Goal: Check status: Check status

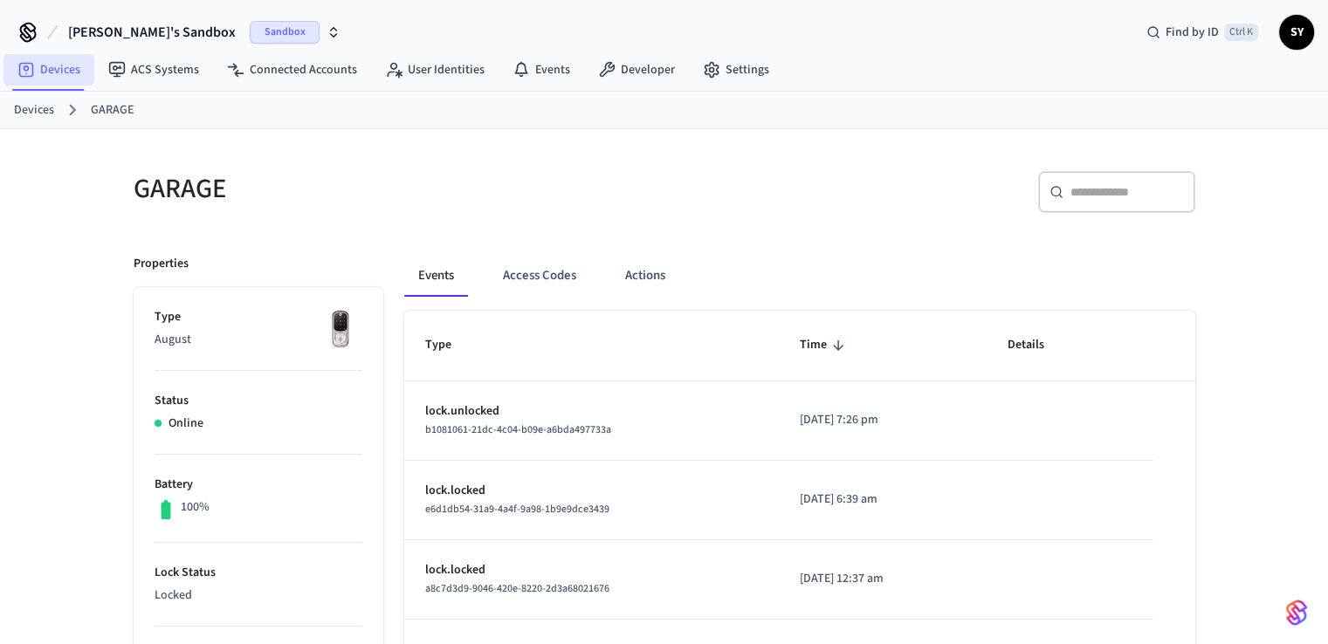
click at [52, 64] on link "Devices" at bounding box center [48, 69] width 91 height 31
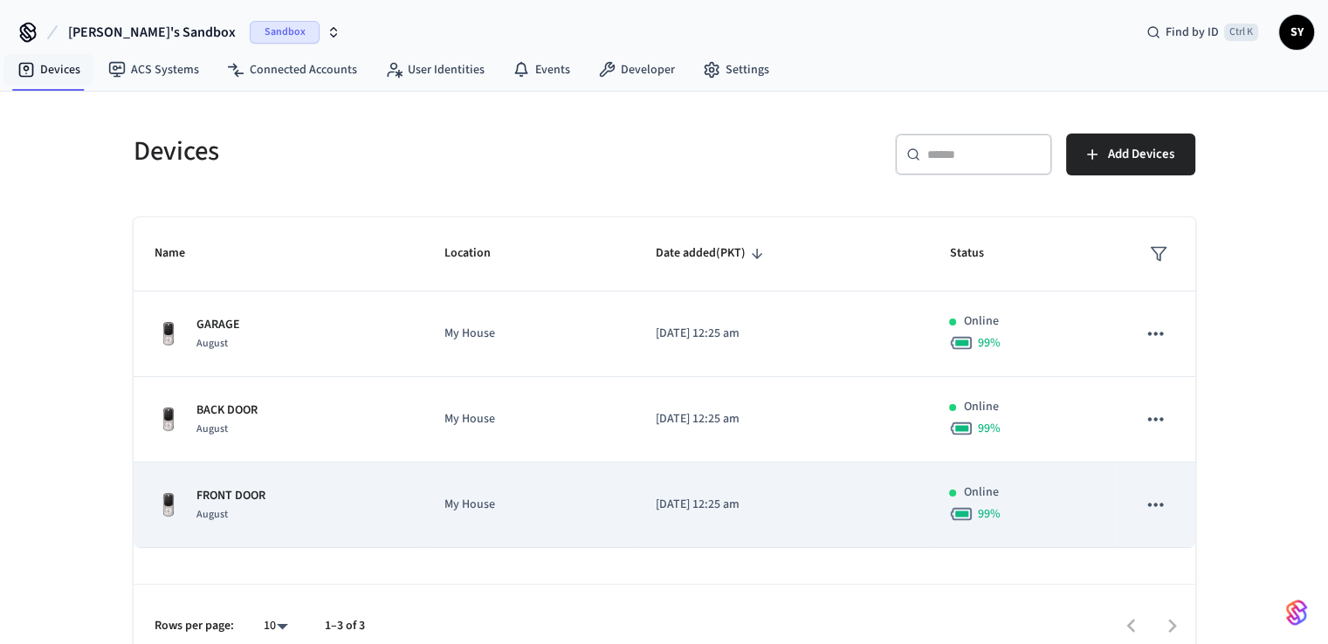
click at [236, 483] on td "FRONT DOOR August" at bounding box center [279, 506] width 291 height 86
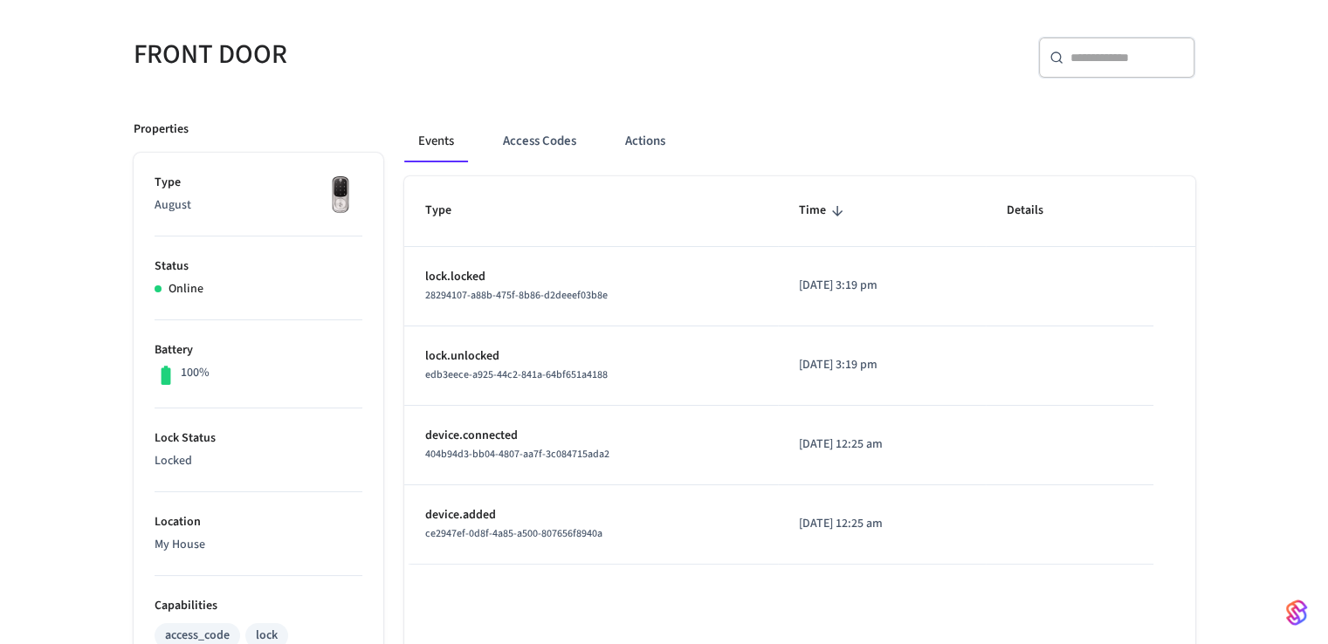
scroll to position [135, 0]
click at [677, 381] on div "edb3eece-a925-44c2-841a-64bf651a4188" at bounding box center [591, 374] width 332 height 18
click at [645, 475] on td "device.connected 404b94d3-bb04-4807-aa7f-3c084715ada2" at bounding box center [591, 444] width 374 height 79
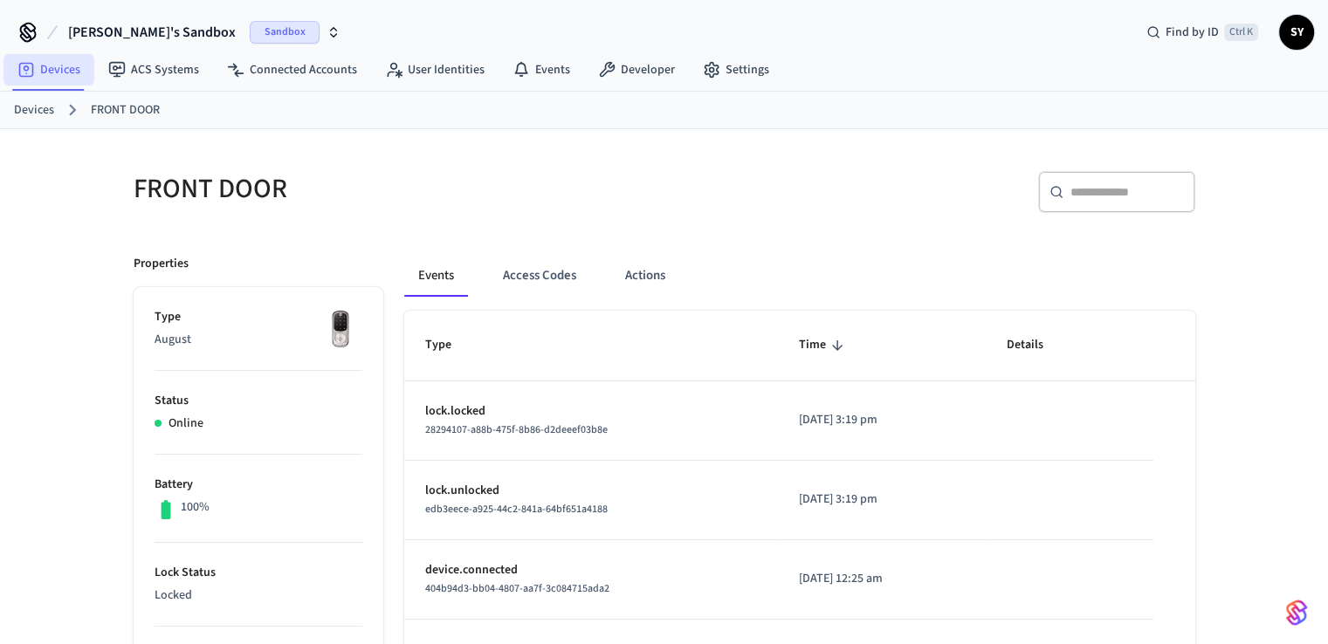
click at [42, 66] on link "Devices" at bounding box center [48, 69] width 91 height 31
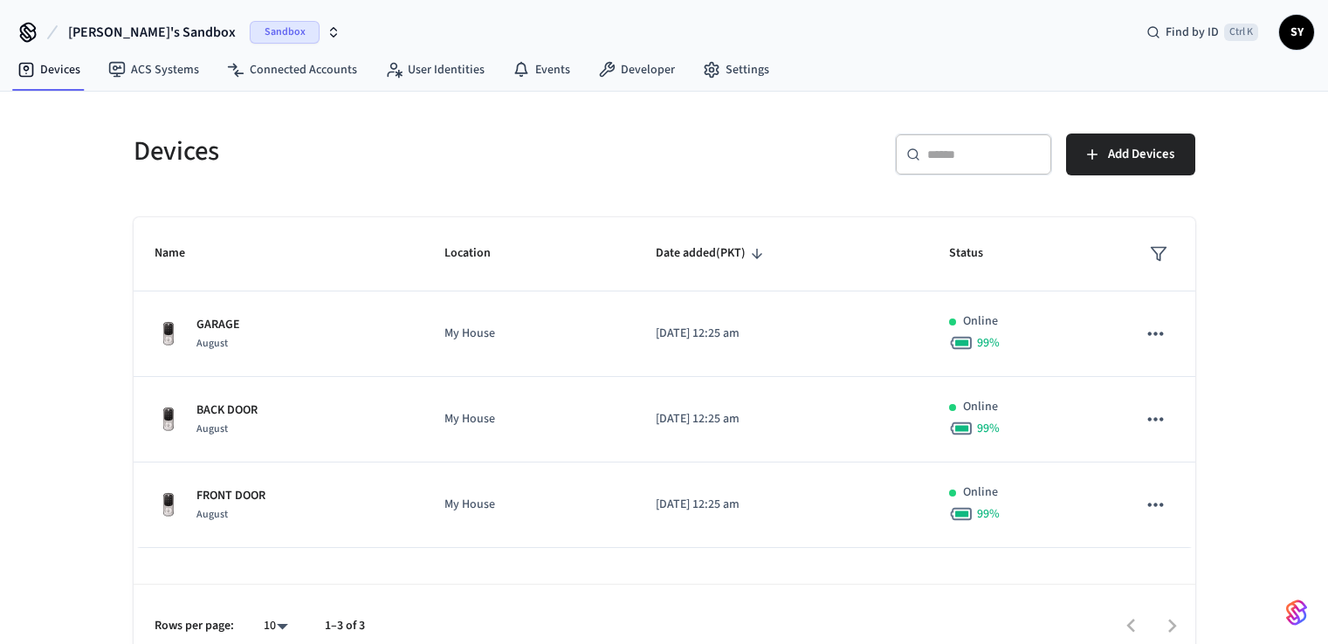
scroll to position [24, 0]
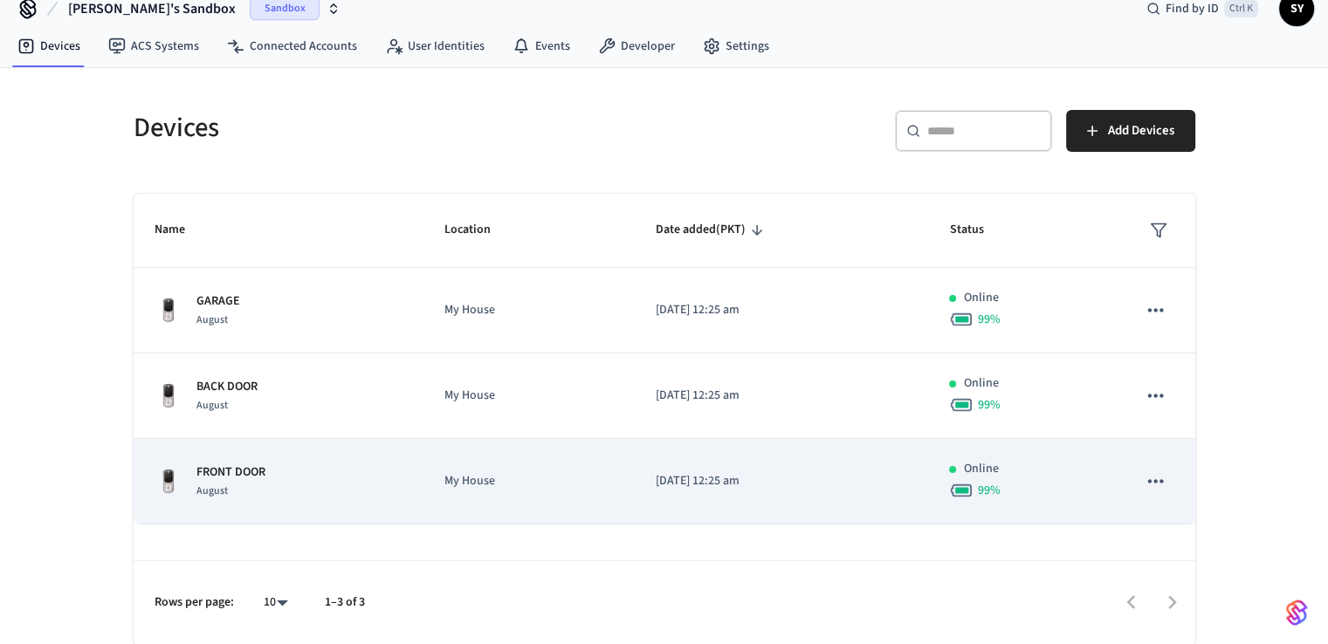
click at [227, 474] on p "FRONT DOOR" at bounding box center [230, 473] width 69 height 18
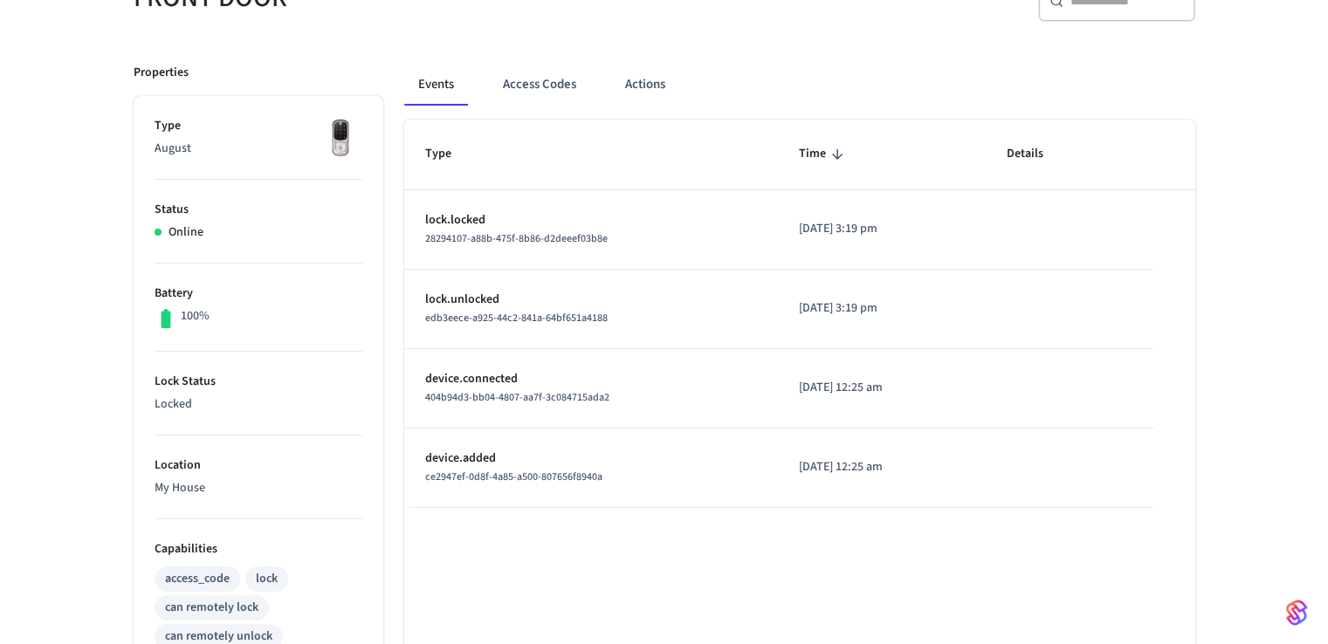
scroll to position [187, 0]
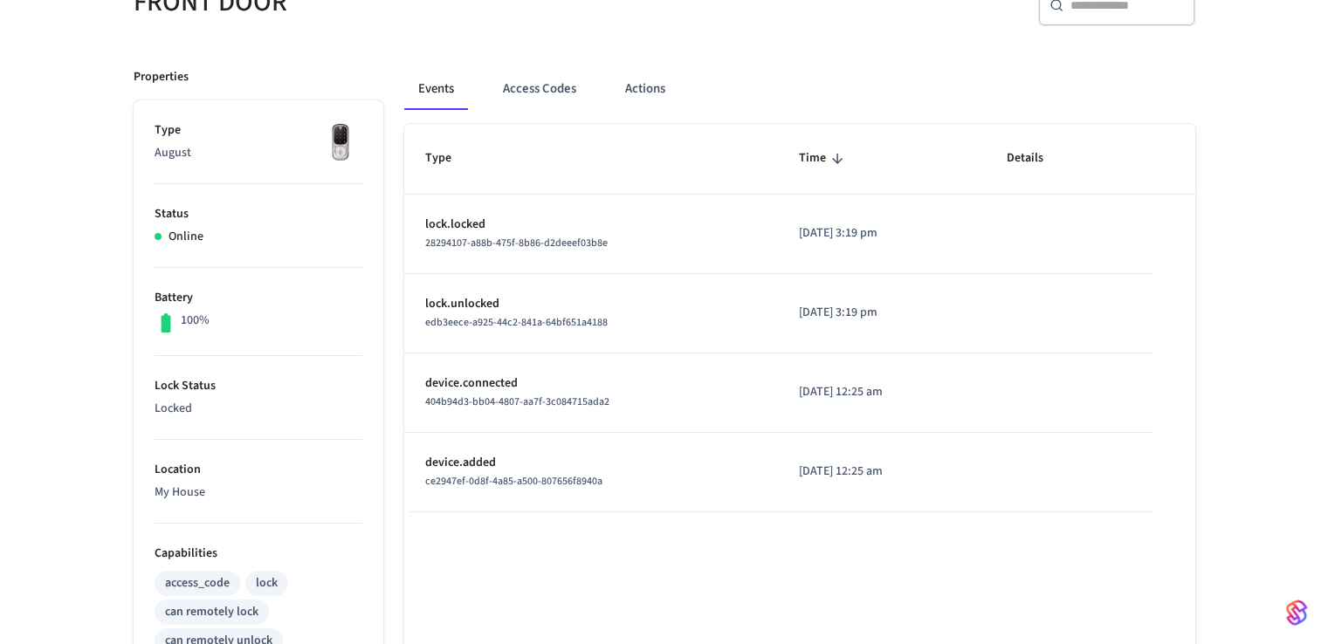
drag, startPoint x: 908, startPoint y: 307, endPoint x: 756, endPoint y: 307, distance: 151.9
click at [778, 307] on td "[DATE] 3:19 pm" at bounding box center [882, 313] width 208 height 79
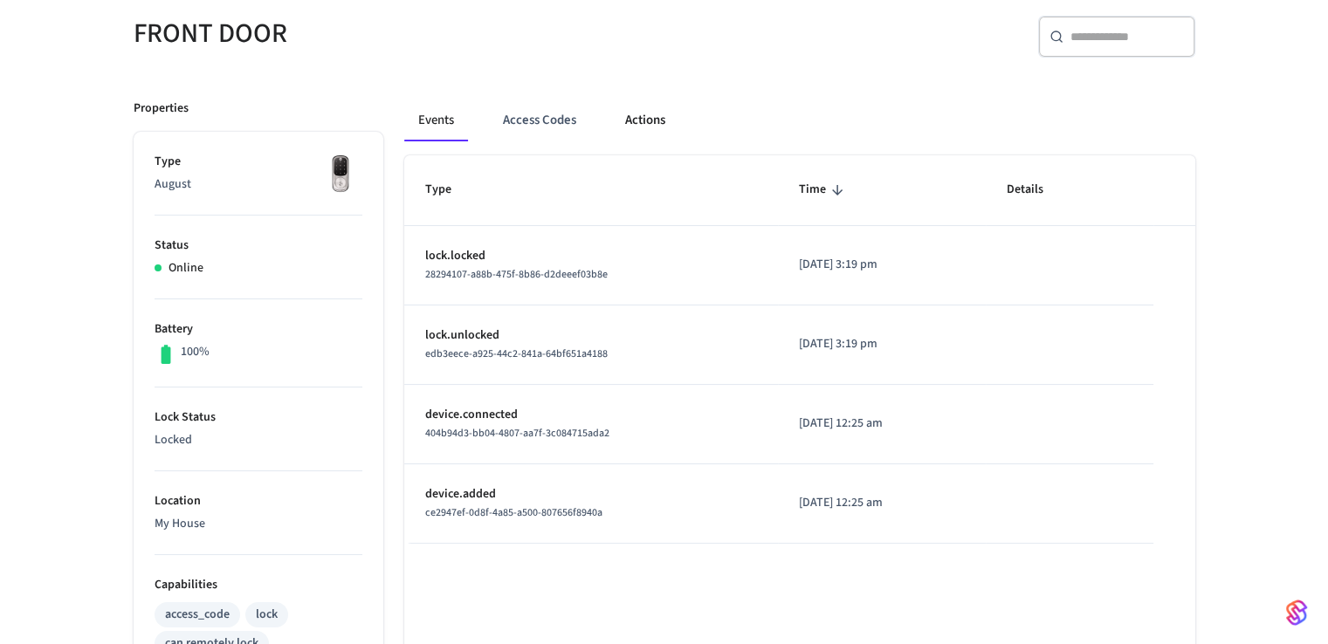
click at [630, 100] on button "Actions" at bounding box center [645, 121] width 68 height 42
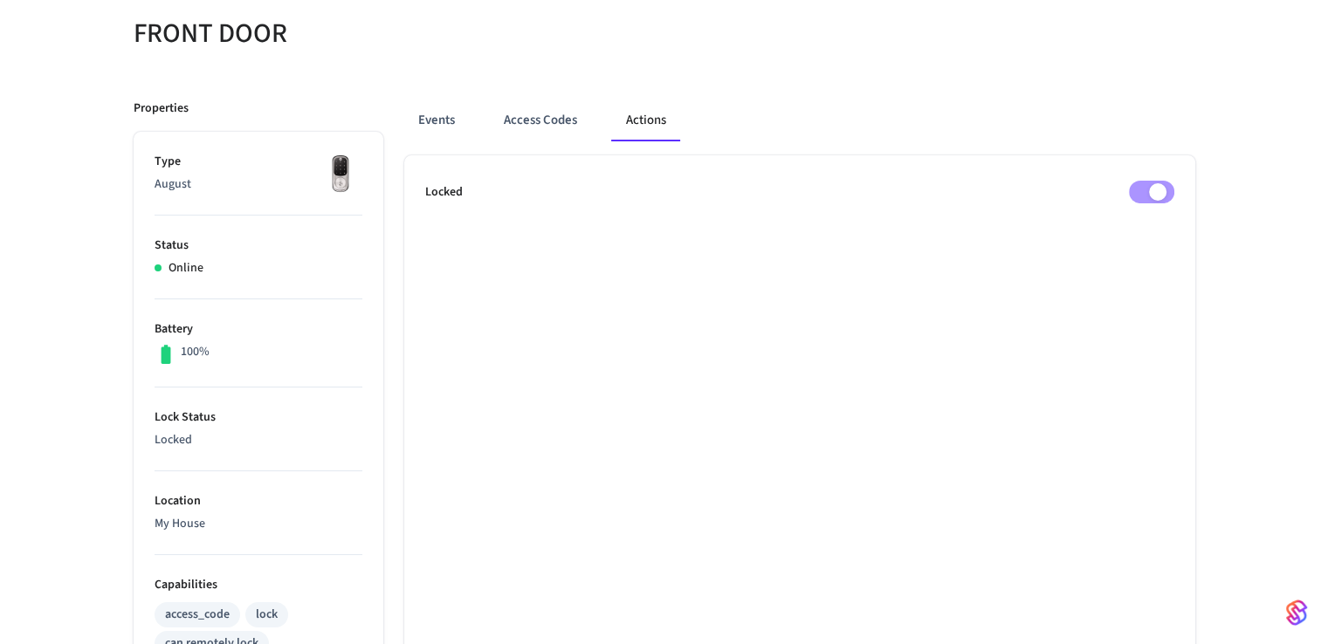
scroll to position [0, 0]
